Goal: Check status: Check status

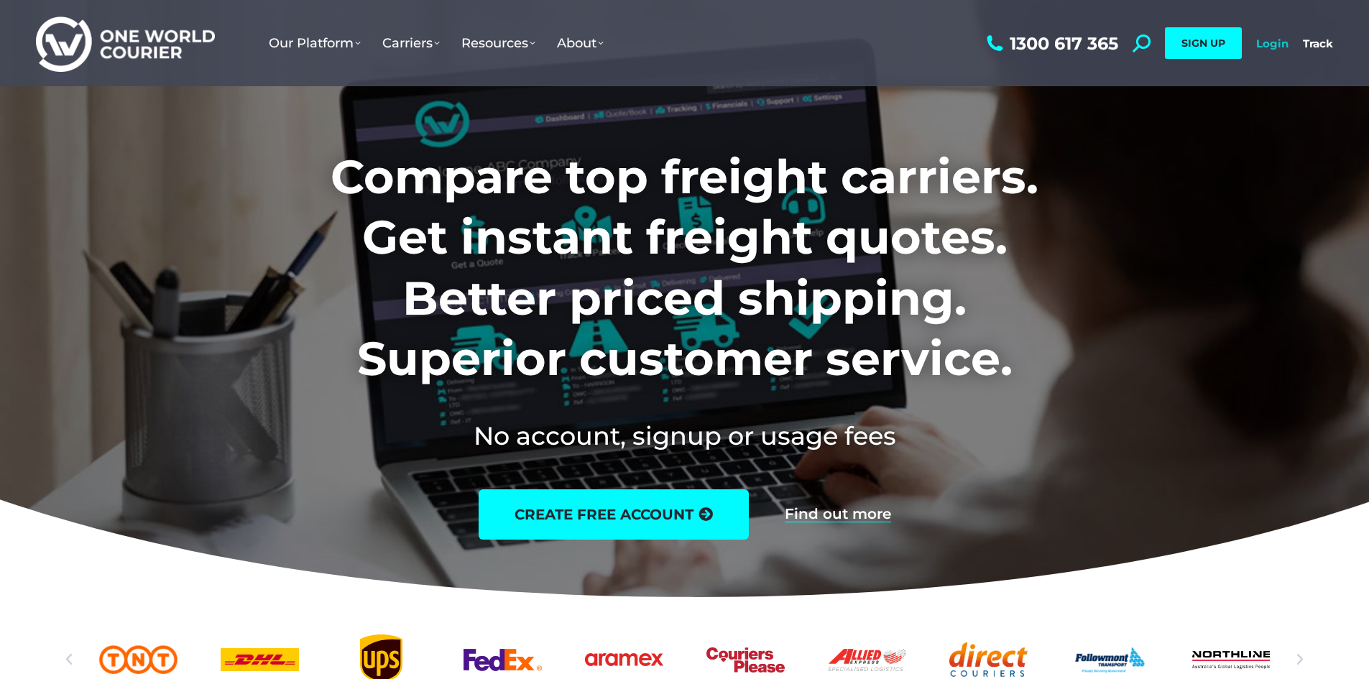
click at [1272, 46] on link "Login" at bounding box center [1272, 44] width 32 height 14
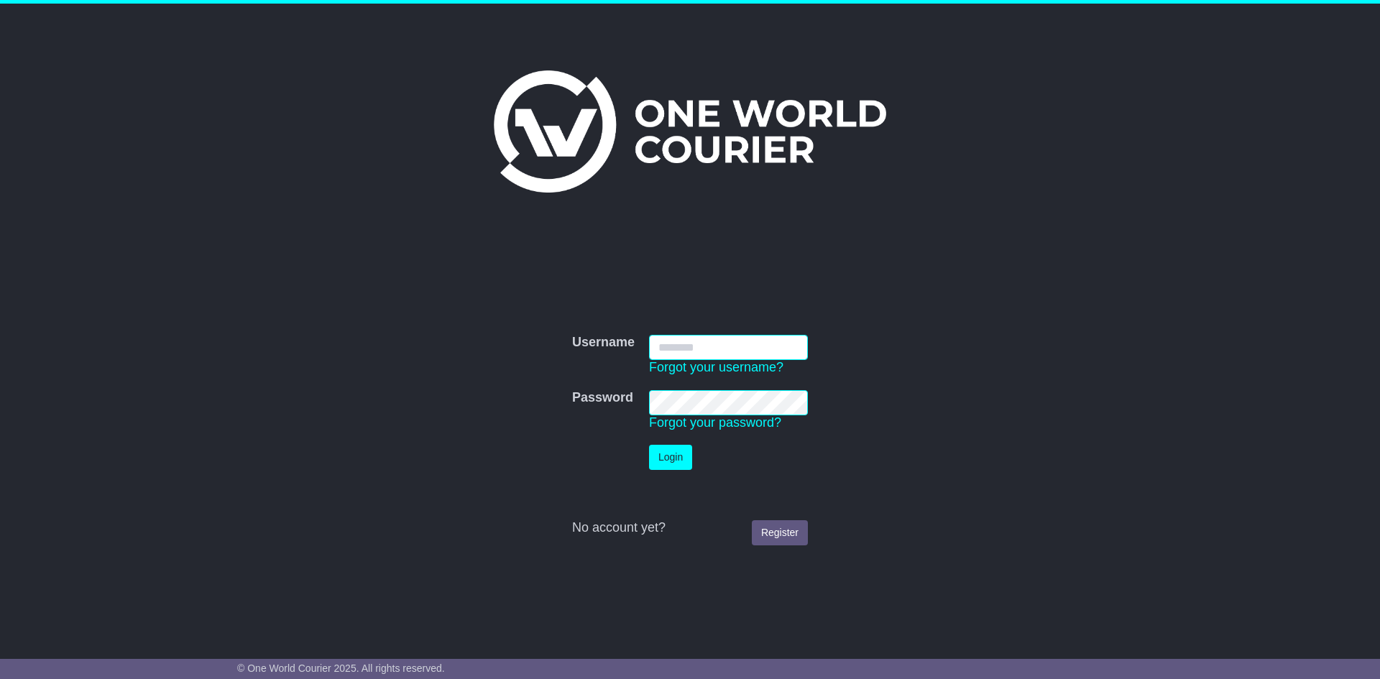
type input "**********"
click at [678, 451] on button "Login" at bounding box center [670, 457] width 43 height 25
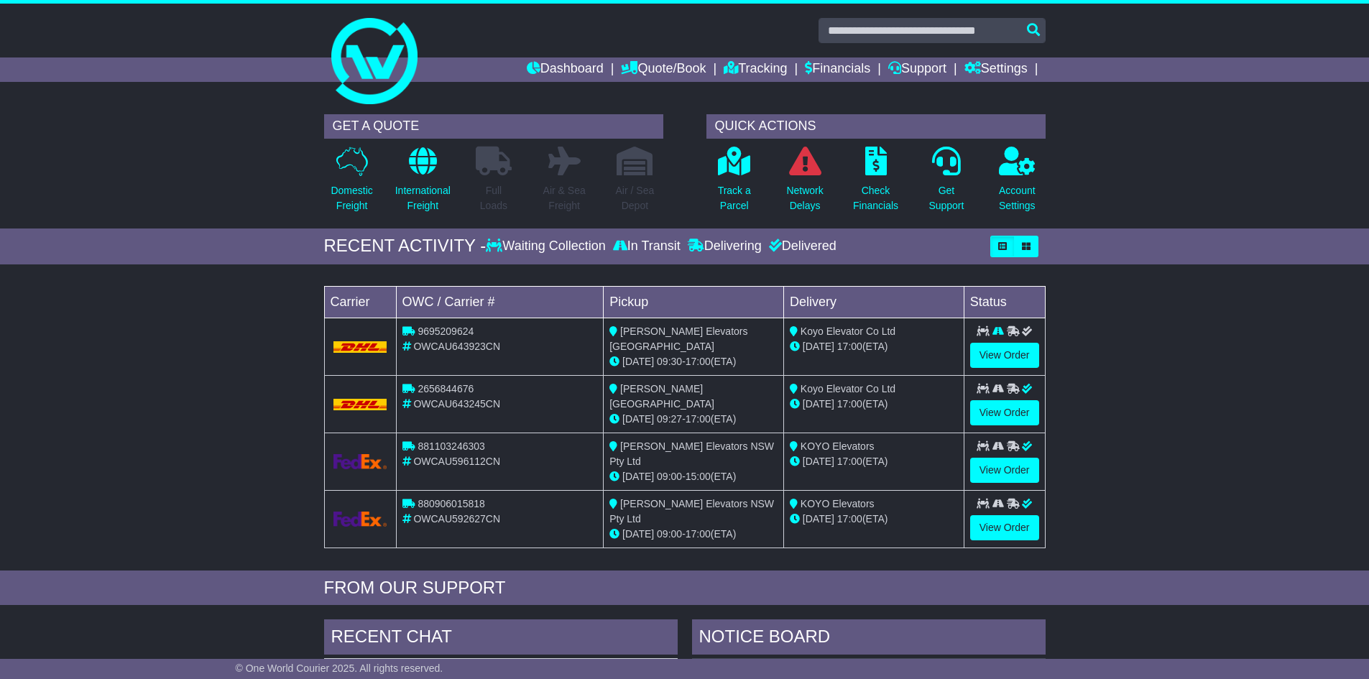
click at [1275, 351] on div "Loading... No bookings found Carrier OWC / Carrier # Pickup Delivery Status 969…" at bounding box center [684, 421] width 1369 height 299
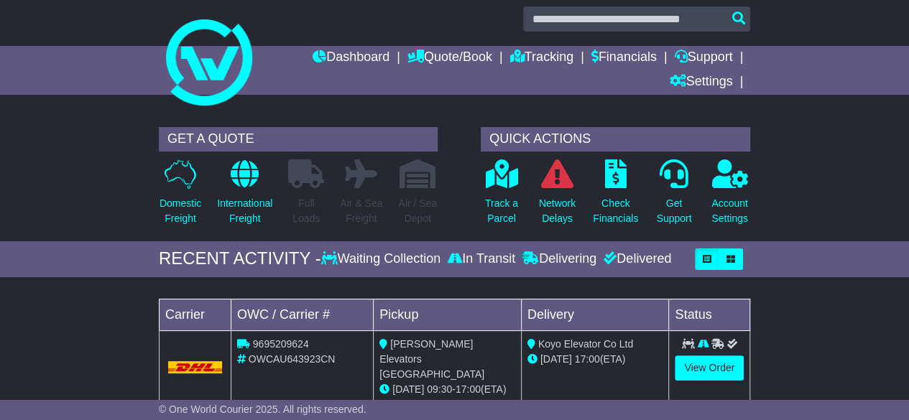
scroll to position [150, 0]
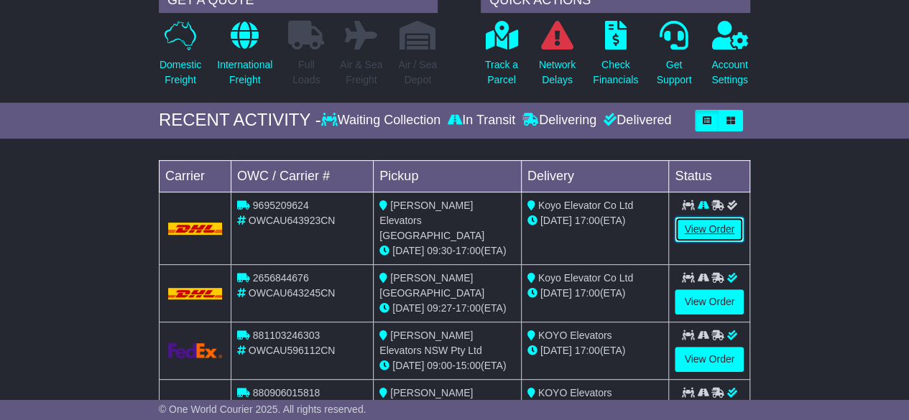
click at [708, 220] on link "View Order" at bounding box center [709, 229] width 69 height 25
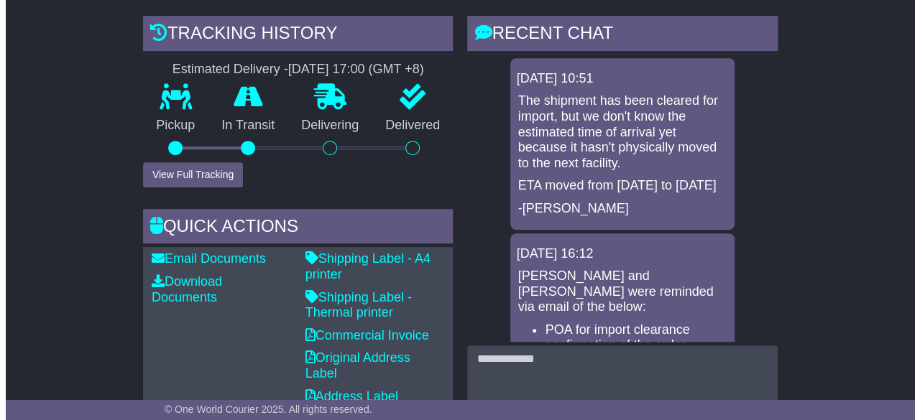
scroll to position [359, 0]
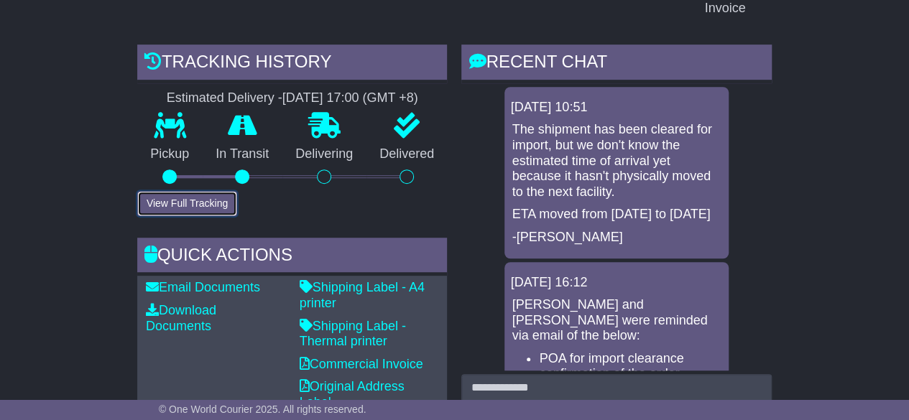
click at [214, 191] on button "View Full Tracking" at bounding box center [187, 203] width 100 height 25
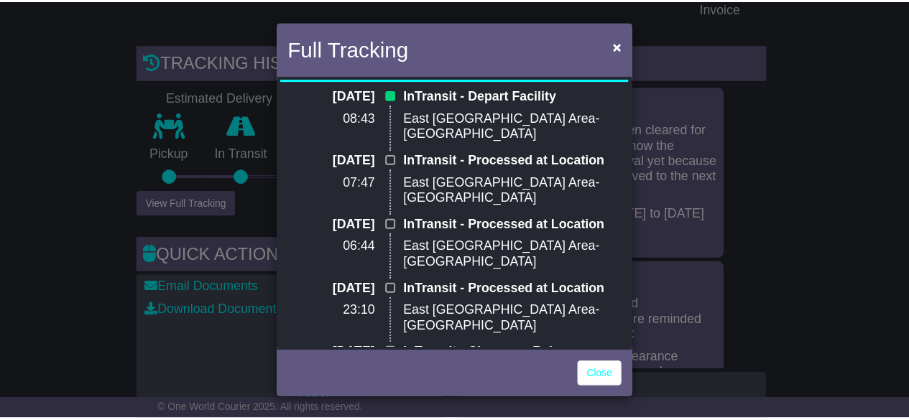
scroll to position [0, 0]
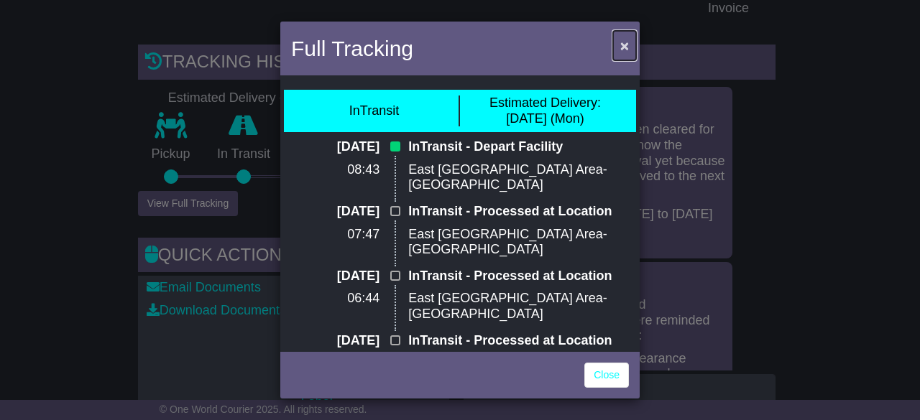
click at [622, 46] on span "×" at bounding box center [624, 45] width 9 height 17
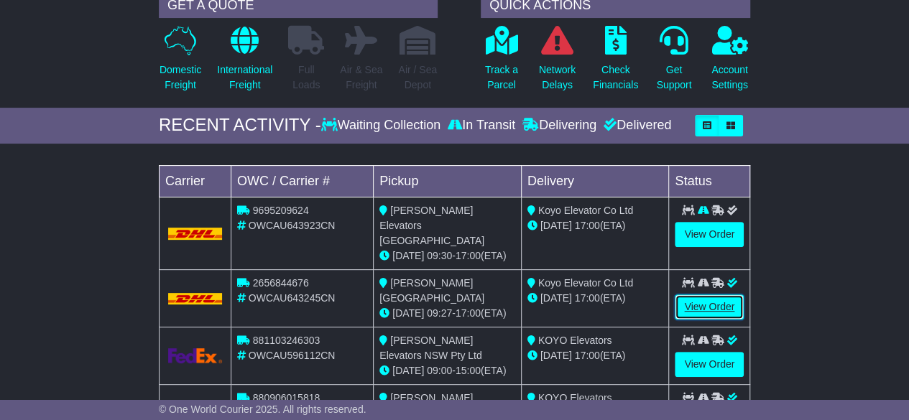
click at [734, 295] on link "View Order" at bounding box center [709, 307] width 69 height 25
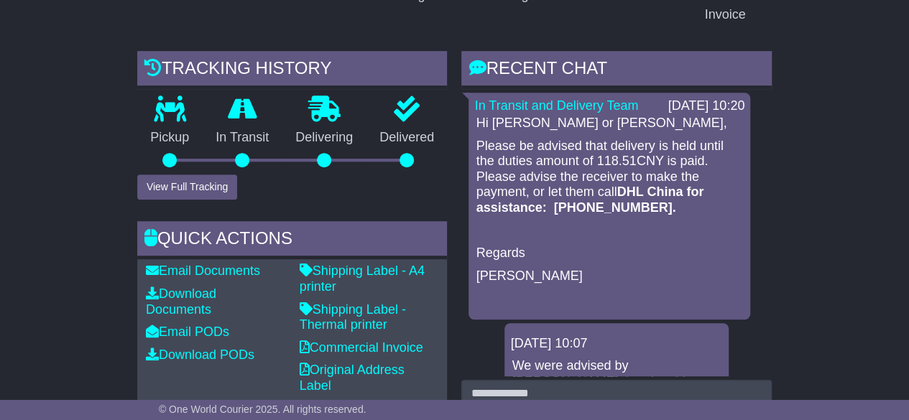
scroll to position [359, 0]
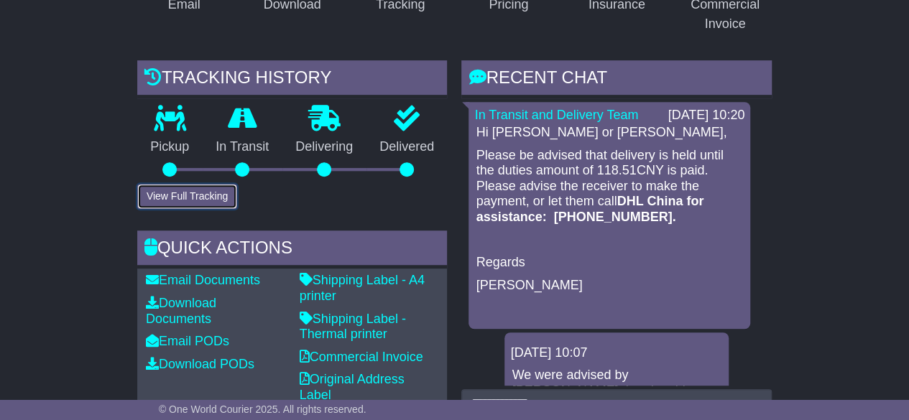
click at [201, 184] on button "View Full Tracking" at bounding box center [187, 196] width 100 height 25
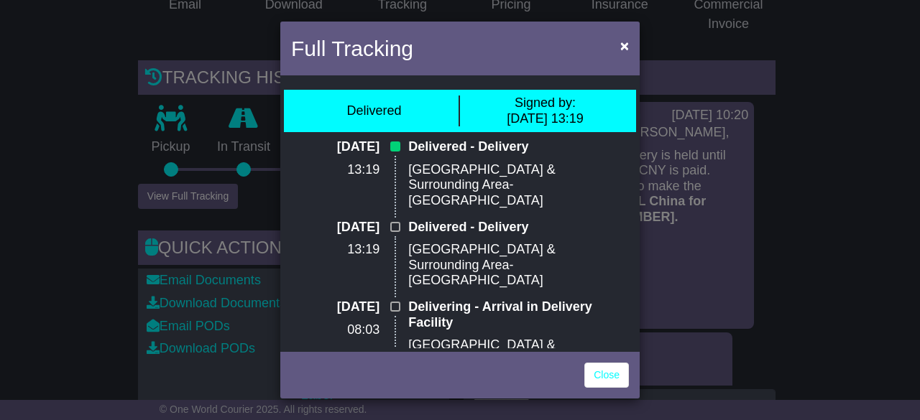
click at [611, 48] on div "Full Tracking ×" at bounding box center [459, 50] width 359 height 57
click at [623, 48] on span "×" at bounding box center [624, 45] width 9 height 17
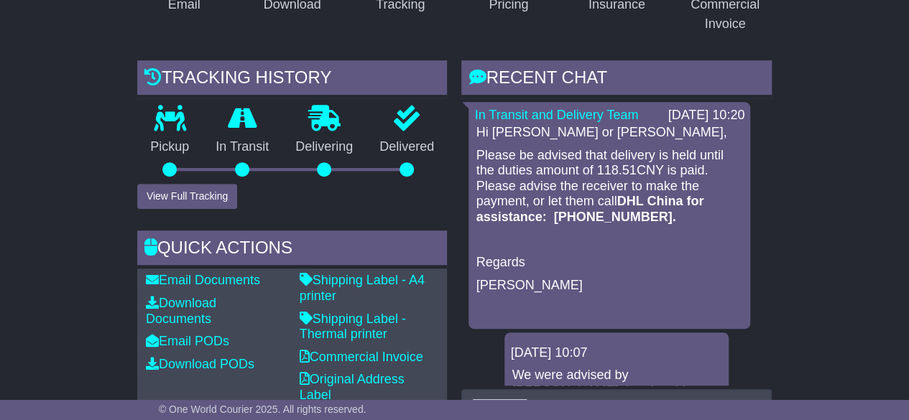
drag, startPoint x: 845, startPoint y: 126, endPoint x: 908, endPoint y: 124, distance: 63.2
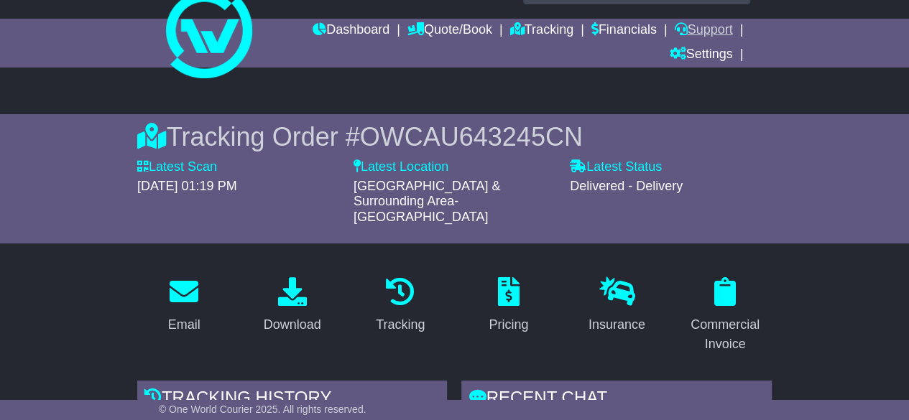
scroll to position [0, 0]
